Goal: Task Accomplishment & Management: Use online tool/utility

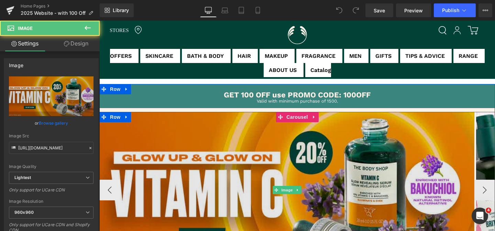
click at [249, 190] on img at bounding box center [286, 190] width 375 height 156
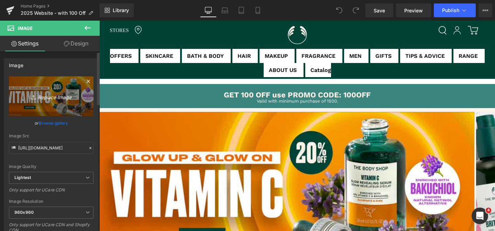
click at [47, 96] on icon "Replace Image" at bounding box center [51, 96] width 55 height 9
type input "C:\fakepath\epm flash sale desktop banner copy.jpg"
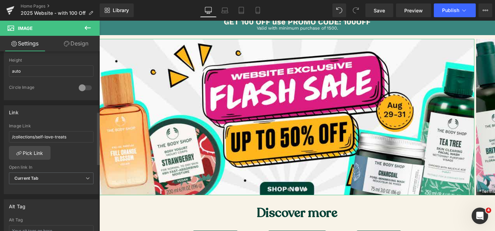
scroll to position [254, 0]
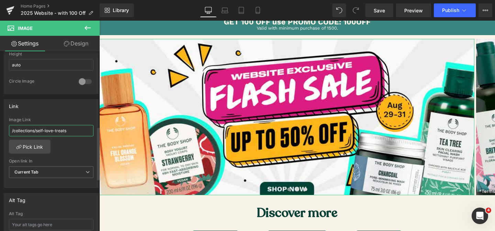
click at [75, 132] on input "/collections/self-love-treats" at bounding box center [51, 130] width 85 height 11
click at [39, 147] on link "Pick Link" at bounding box center [30, 147] width 42 height 14
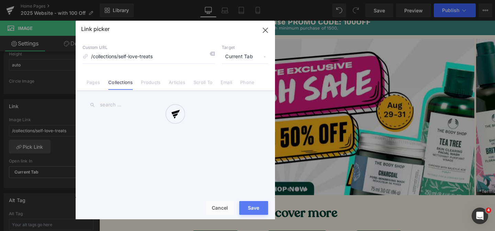
click at [148, 105] on div at bounding box center [176, 120] width 200 height 199
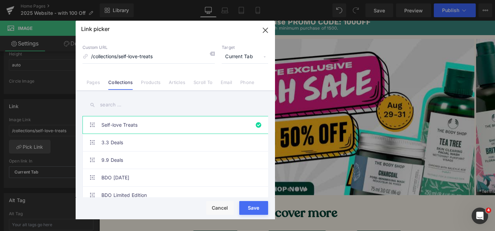
click at [127, 105] on input "text" at bounding box center [176, 104] width 186 height 15
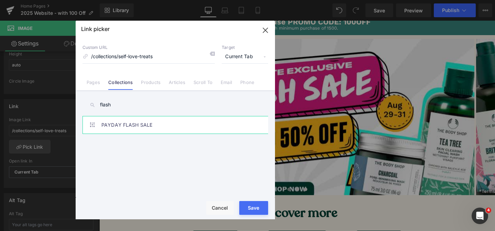
type input "flash"
click at [131, 125] on link "PAYDAY FLASH SALE" at bounding box center [177, 124] width 151 height 17
click at [269, 30] on icon "button" at bounding box center [265, 30] width 11 height 11
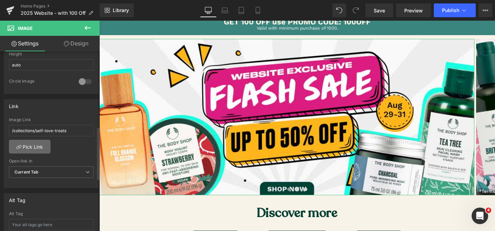
click at [40, 150] on link "Pick Link" at bounding box center [30, 147] width 42 height 14
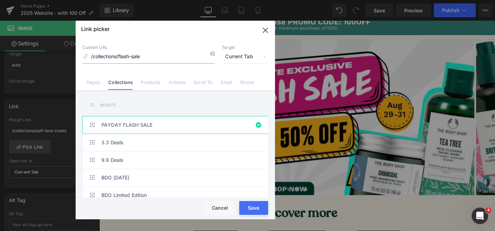
click at [0, 0] on icon "button" at bounding box center [0, 0] width 0 height 0
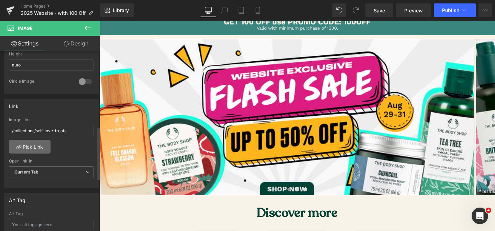
click at [40, 144] on link "Pick Link" at bounding box center [30, 147] width 42 height 14
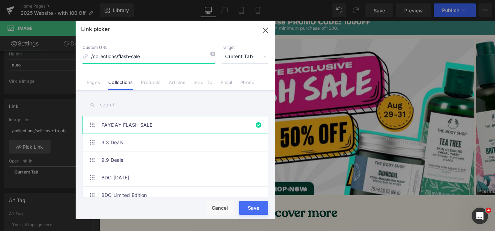
click at [10, 227] on icon "button" at bounding box center [6, 231] width 7 height 8
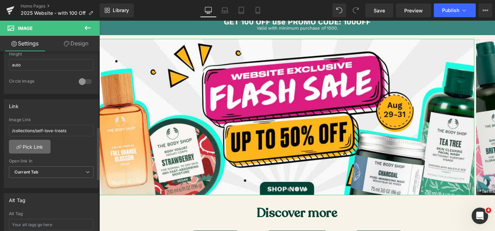
click at [36, 140] on link "Pick Link" at bounding box center [30, 147] width 42 height 14
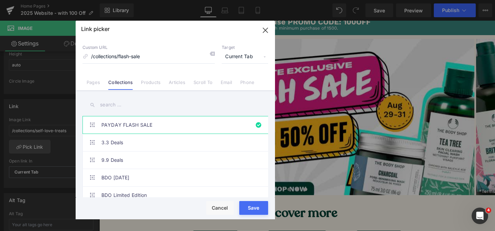
click at [0, 0] on input "text" at bounding box center [0, 0] width 0 height 0
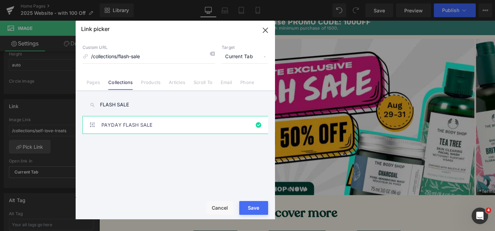
type input "FLASH SALE"
click at [0, 0] on link "PAYDAY FLASH SALE" at bounding box center [0, 0] width 0 height 0
click at [0, 0] on button "Save" at bounding box center [0, 0] width 0 height 0
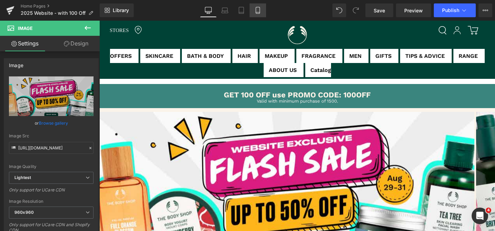
click at [255, 10] on icon at bounding box center [258, 10] width 7 height 7
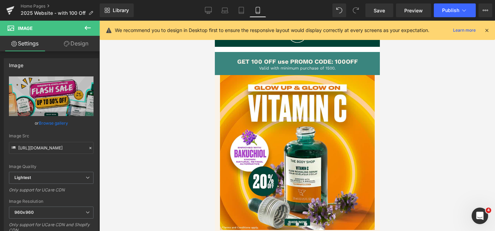
drag, startPoint x: 209, startPoint y: 11, endPoint x: 206, endPoint y: 34, distance: 23.2
click at [209, 11] on icon at bounding box center [208, 10] width 7 height 7
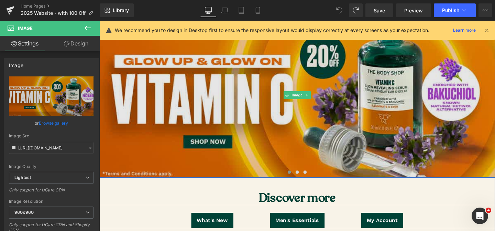
scroll to position [107, 0]
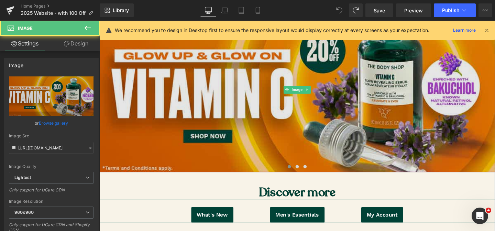
drag, startPoint x: 244, startPoint y: 156, endPoint x: 246, endPoint y: 163, distance: 8.3
click at [244, 156] on img at bounding box center [307, 93] width 416 height 173
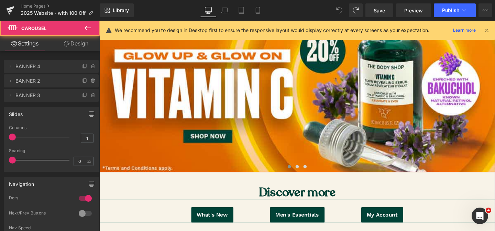
click at [298, 174] on span at bounding box center [299, 173] width 3 height 3
click at [299, 174] on span at bounding box center [299, 173] width 3 height 3
click at [309, 174] on span at bounding box center [307, 173] width 3 height 3
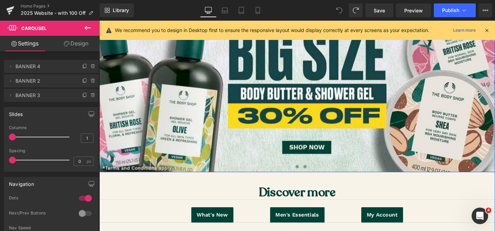
click at [316, 174] on span at bounding box center [315, 173] width 3 height 3
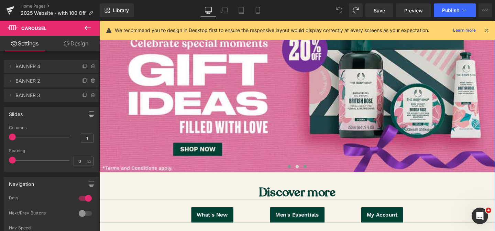
click at [299, 173] on span at bounding box center [299, 173] width 3 height 3
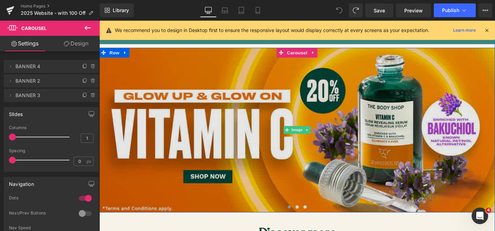
scroll to position [73, 0]
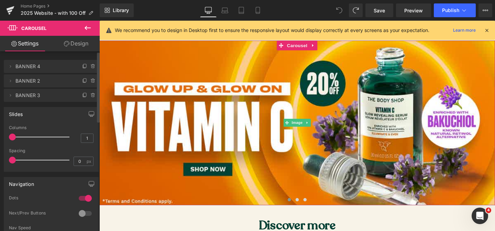
click at [26, 70] on span "BANNER 4" at bounding box center [44, 66] width 58 height 13
click at [29, 67] on span "BANNER 4" at bounding box center [44, 66] width 58 height 13
click at [84, 65] on icon at bounding box center [85, 65] width 3 height 3
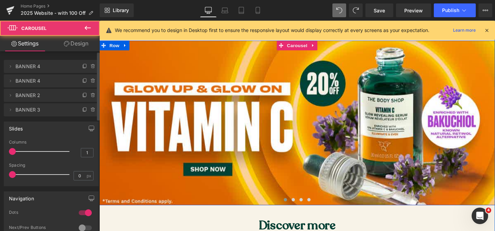
click at [295, 209] on span at bounding box center [295, 208] width 3 height 3
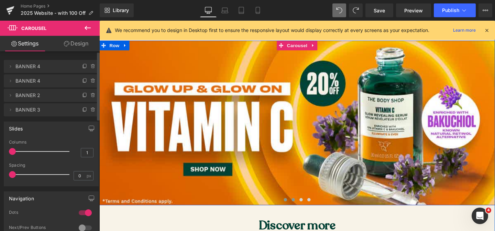
click at [303, 209] on span at bounding box center [303, 208] width 3 height 3
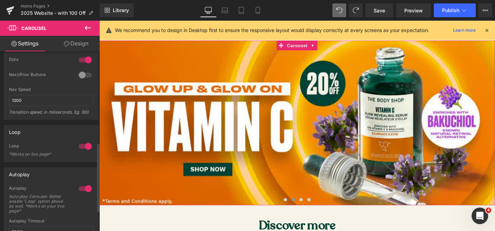
scroll to position [0, 0]
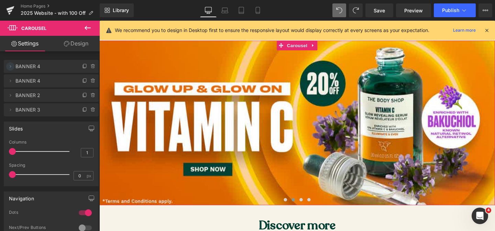
click at [12, 66] on icon at bounding box center [11, 67] width 6 height 6
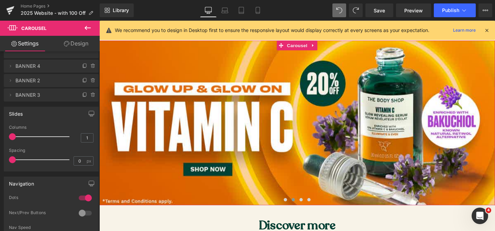
scroll to position [50, 0]
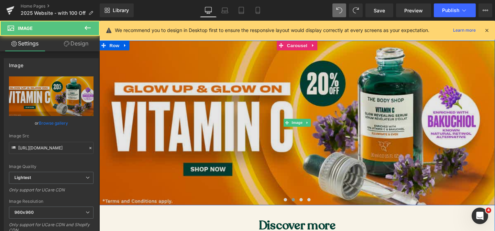
click at [210, 170] on img at bounding box center [307, 128] width 416 height 173
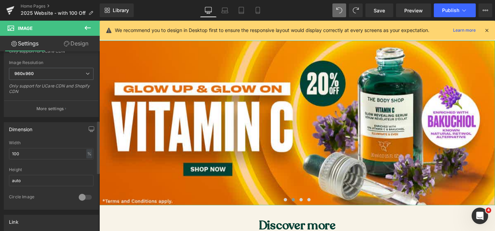
scroll to position [0, 0]
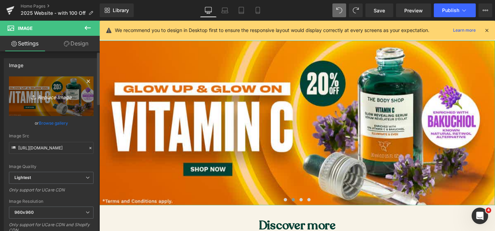
click at [47, 95] on icon "Replace Image" at bounding box center [51, 96] width 55 height 9
type input "C:\fakepath\epm flash sale desktop banner copy.jpg"
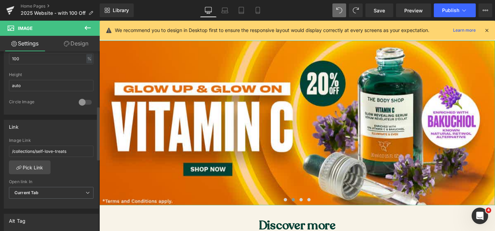
scroll to position [294, 0]
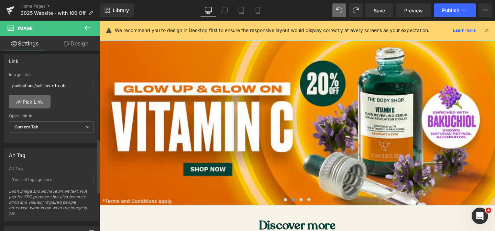
click at [37, 103] on link "Pick Link" at bounding box center [30, 102] width 42 height 14
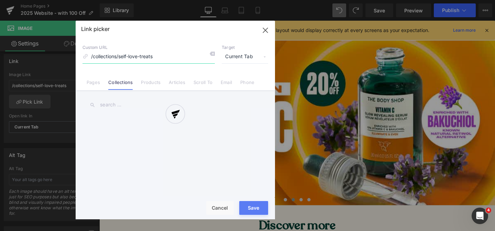
scroll to position [299, 0]
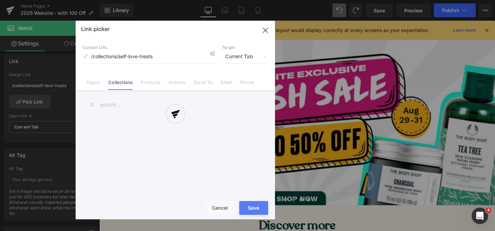
click at [112, 108] on div at bounding box center [176, 120] width 200 height 199
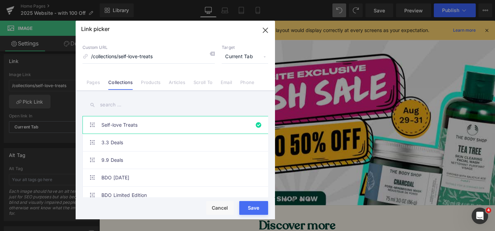
click at [115, 105] on input "text" at bounding box center [176, 104] width 186 height 15
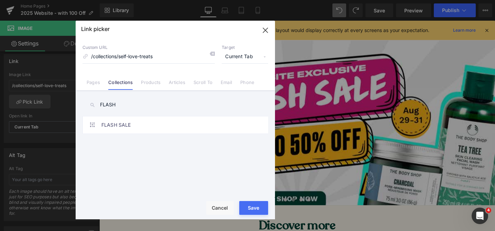
type input "FLASH"
click at [131, 135] on div "Self-love Treats 3.3 Deals 9.9 Deals BDO [DATE] BDO Limited Edition Big Size Sh…" at bounding box center [177, 158] width 189 height 84
click at [134, 128] on link "FLASH SALE" at bounding box center [177, 124] width 151 height 17
click at [245, 203] on div "Loading Product Data" at bounding box center [248, 204] width 50 height 8
click at [249, 207] on div "Loading Product Data" at bounding box center [248, 204] width 50 height 8
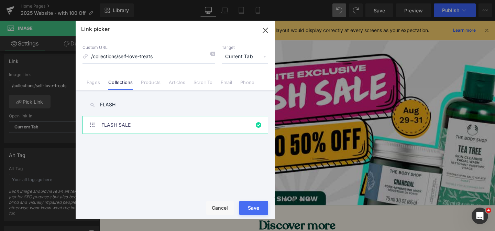
click at [252, 210] on button "Save" at bounding box center [253, 208] width 29 height 14
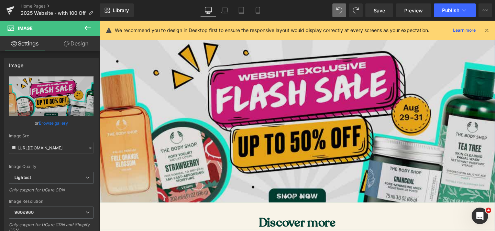
scroll to position [106, 0]
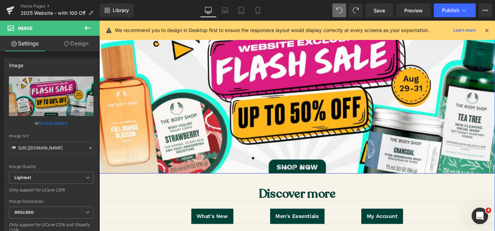
click at [305, 176] on span at bounding box center [303, 175] width 3 height 3
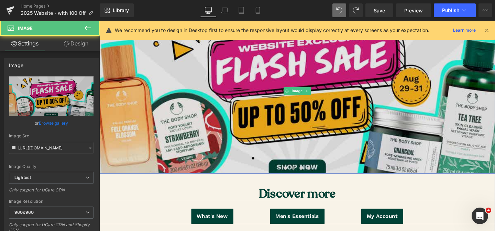
click at [311, 153] on img at bounding box center [307, 94] width 416 height 173
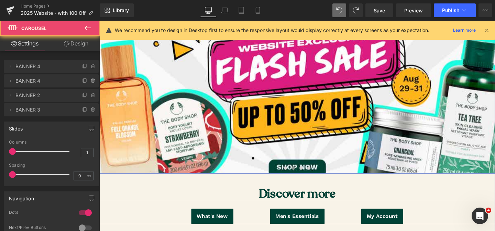
click at [303, 175] on span at bounding box center [303, 175] width 3 height 3
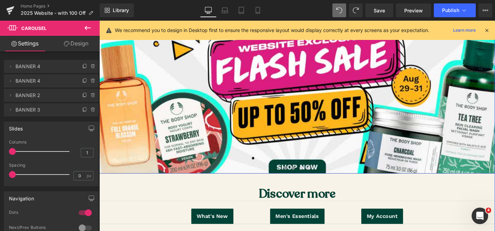
click at [298, 175] on button at bounding box center [295, 175] width 8 height 7
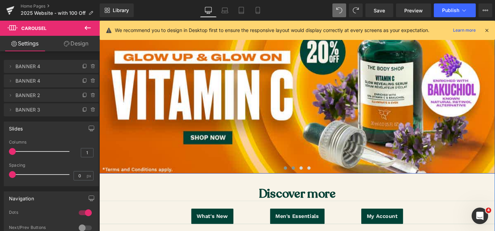
click at [304, 175] on span at bounding box center [303, 175] width 3 height 3
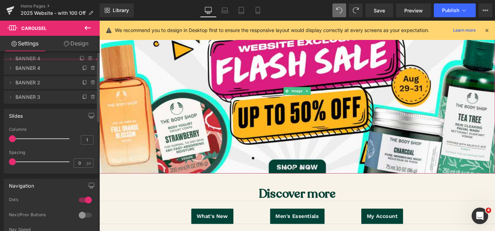
drag, startPoint x: 68, startPoint y: 78, endPoint x: 64, endPoint y: 58, distance: 19.8
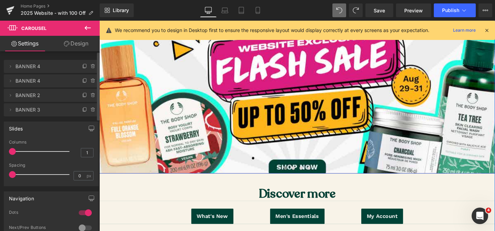
click at [296, 176] on span at bounding box center [295, 175] width 3 height 3
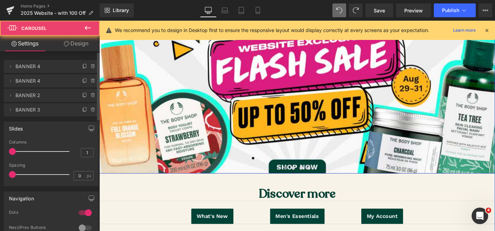
click at [296, 176] on span at bounding box center [295, 175] width 3 height 3
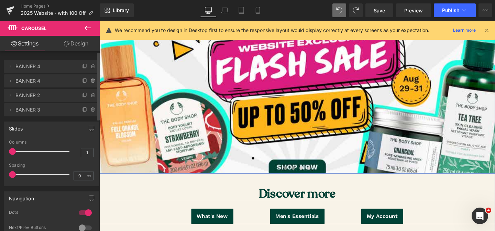
click at [303, 176] on span at bounding box center [303, 175] width 3 height 3
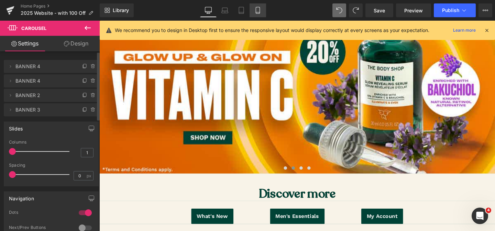
click at [257, 11] on icon at bounding box center [258, 10] width 7 height 7
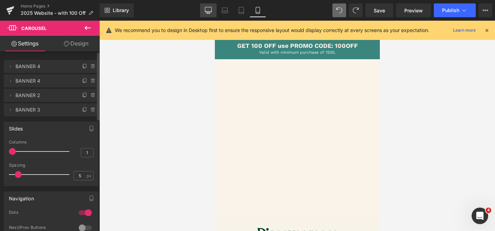
scroll to position [0, 0]
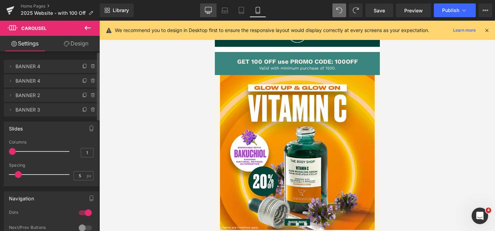
click at [206, 12] on icon at bounding box center [208, 9] width 7 height 5
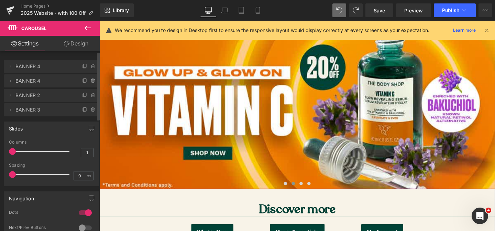
scroll to position [102, 0]
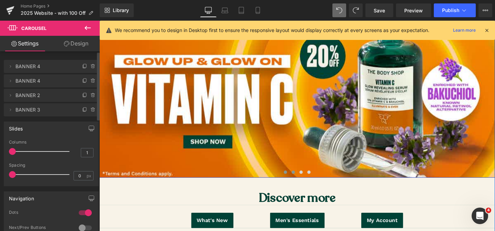
click at [296, 180] on span at bounding box center [295, 179] width 3 height 3
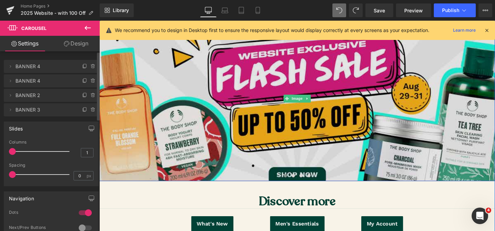
scroll to position [105, 0]
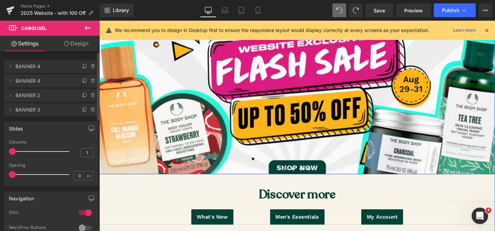
click at [295, 177] on span at bounding box center [295, 175] width 3 height 3
click at [43, 69] on span "BANNER 4" at bounding box center [44, 66] width 58 height 13
drag, startPoint x: 261, startPoint y: 9, endPoint x: 248, endPoint y: 14, distance: 13.4
click at [261, 9] on icon at bounding box center [258, 10] width 7 height 7
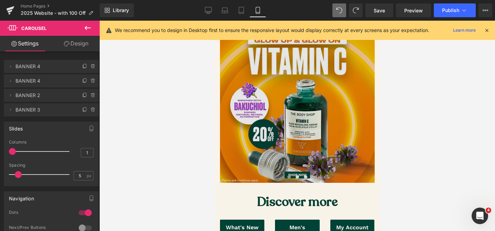
scroll to position [63, 0]
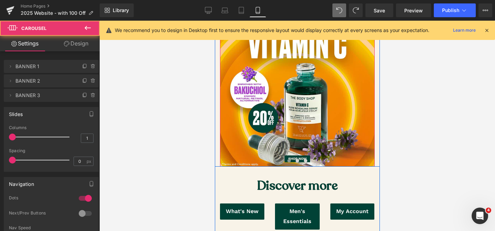
click at [289, 161] on span at bounding box center [288, 160] width 3 height 3
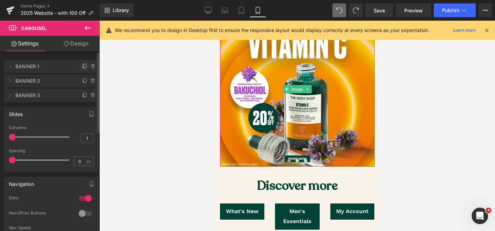
click at [82, 67] on icon at bounding box center [85, 67] width 6 height 6
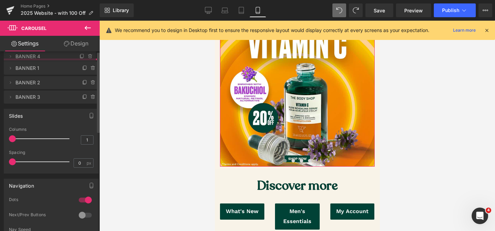
drag, startPoint x: 47, startPoint y: 84, endPoint x: 47, endPoint y: 60, distance: 24.4
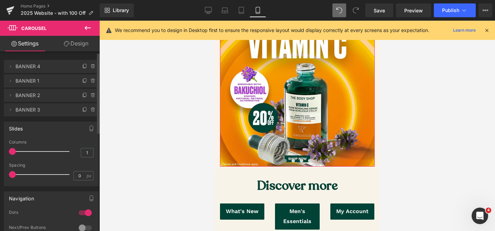
scroll to position [2, 0]
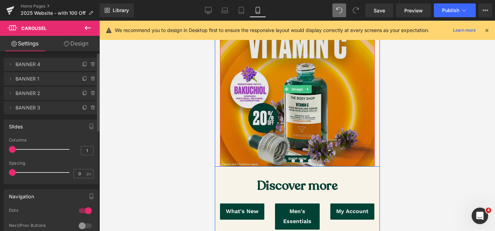
click at [263, 127] on img at bounding box center [297, 89] width 155 height 155
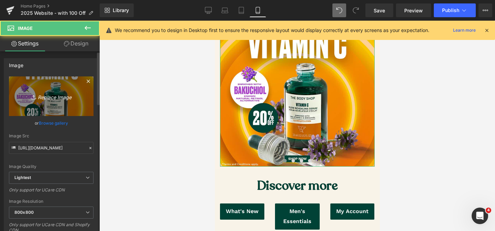
click at [58, 98] on icon "Replace Image" at bounding box center [51, 96] width 55 height 9
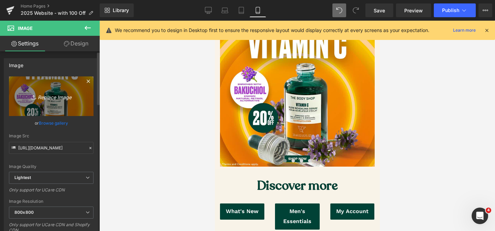
type input "C:\fakepath\mobile_eom aug flash sale.jpg"
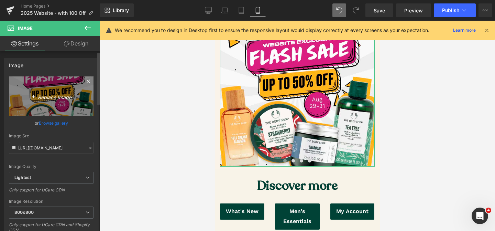
click at [76, 105] on link "Replace Image" at bounding box center [51, 96] width 85 height 40
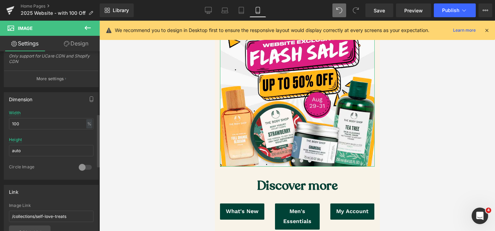
scroll to position [211, 0]
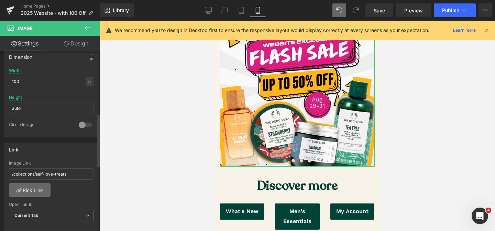
click at [46, 191] on link "Pick Link" at bounding box center [30, 190] width 42 height 14
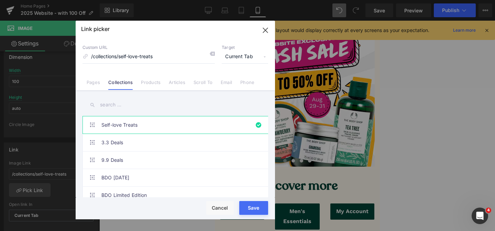
click at [127, 106] on input "text" at bounding box center [176, 104] width 186 height 15
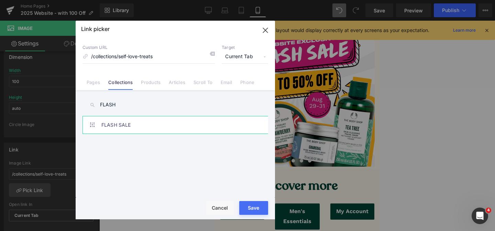
type input "FLASH"
drag, startPoint x: 134, startPoint y: 125, endPoint x: 127, endPoint y: 124, distance: 7.4
click at [134, 125] on link "FLASH SALE" at bounding box center [177, 124] width 151 height 17
click at [253, 207] on button "Save" at bounding box center [253, 208] width 29 height 14
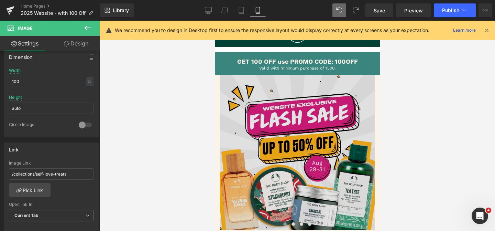
scroll to position [85, 0]
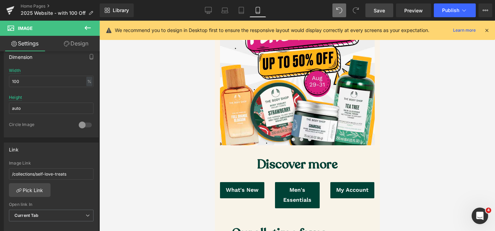
click at [378, 12] on span "Save" at bounding box center [379, 10] width 11 height 7
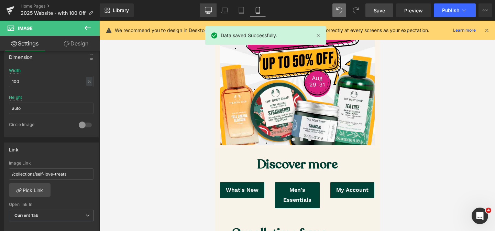
click at [208, 10] on icon at bounding box center [208, 10] width 7 height 7
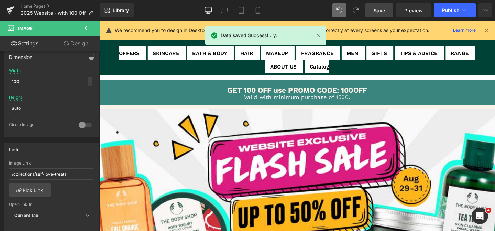
scroll to position [0, 0]
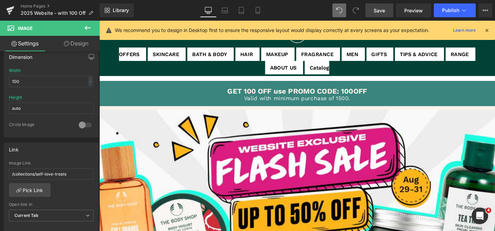
click at [376, 10] on span "Save" at bounding box center [379, 10] width 11 height 7
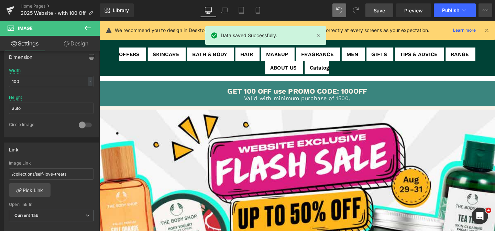
click at [488, 10] on icon at bounding box center [488, 10] width 2 height 1
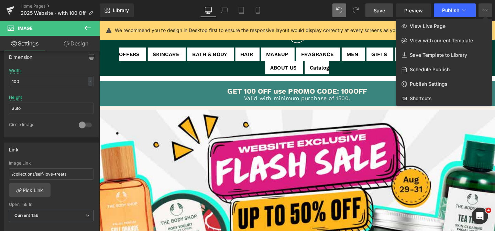
click at [437, 71] on span "Schedule Publish" at bounding box center [430, 69] width 40 height 6
select select
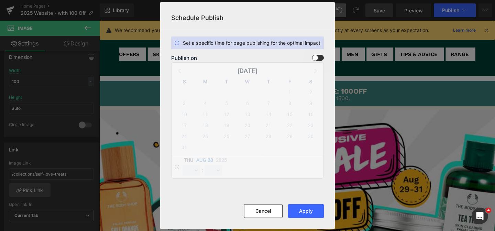
click at [314, 57] on span at bounding box center [318, 58] width 12 height 6
click at [0, 0] on input "checkbox" at bounding box center [0, 0] width 0 height 0
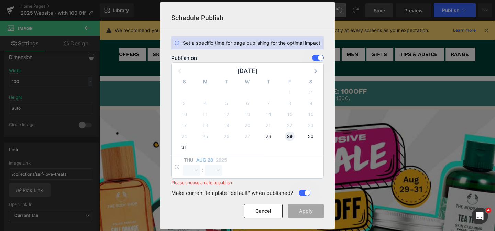
click at [289, 137] on span "29" at bounding box center [290, 136] width 10 height 10
click at [190, 171] on select "00 01 02 03 04 05 06 07 08 09 10 11 12 13 14 15 16 17 18 19 20 21 22 23" at bounding box center [192, 170] width 18 height 10
select select "0"
click at [183, 165] on select "00 01 02 03 04 05 06 07 08 09 10 11 12 13 14 15 16 17 18 19 20 21 22 23" at bounding box center [192, 170] width 18 height 10
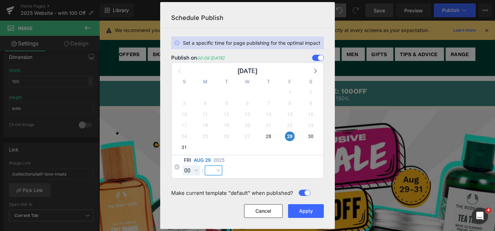
click at [213, 168] on select "00 01 02 03 04 05 06 07 08 09 10 11 12 13 14 15 16 17 18 19 20 21 22 23 24 25 2…" at bounding box center [214, 170] width 18 height 10
select select "1"
click at [205, 165] on select "00 01 02 03 04 05 06 07 08 09 10 11 12 13 14 15 16 17 18 19 20 21 22 23 24 25 2…" at bounding box center [214, 170] width 18 height 10
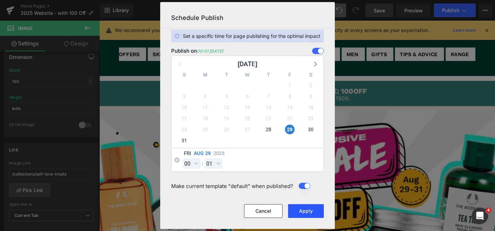
click at [315, 211] on button "Apply" at bounding box center [306, 211] width 36 height 14
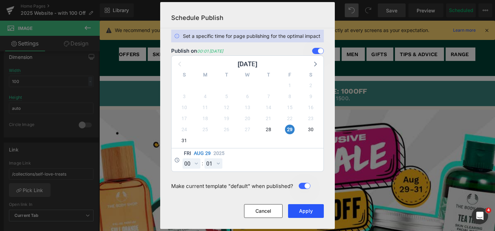
click at [316, 211] on button "Apply" at bounding box center [306, 211] width 36 height 14
drag, startPoint x: 548, startPoint y: 106, endPoint x: 467, endPoint y: 96, distance: 81.6
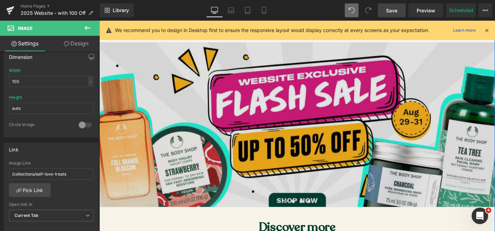
scroll to position [79, 0]
